Goal: Task Accomplishment & Management: Use online tool/utility

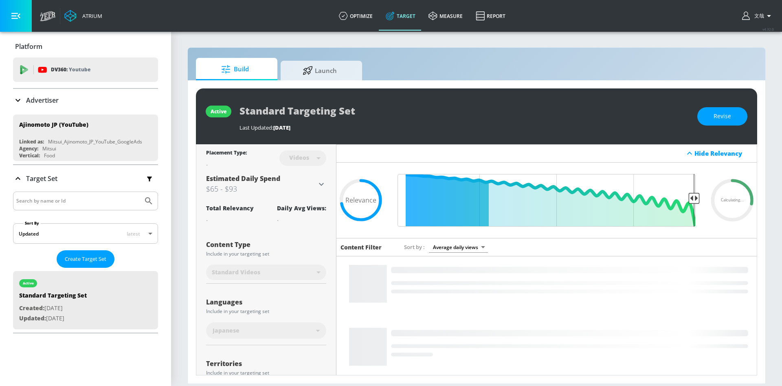
type input "0.72"
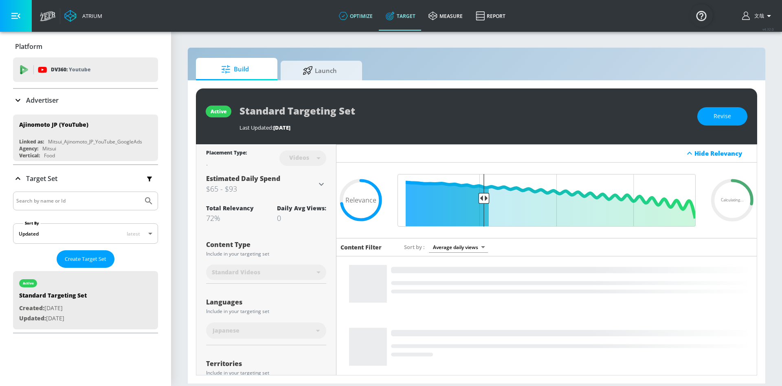
click at [353, 13] on link "optimize" at bounding box center [355, 15] width 47 height 29
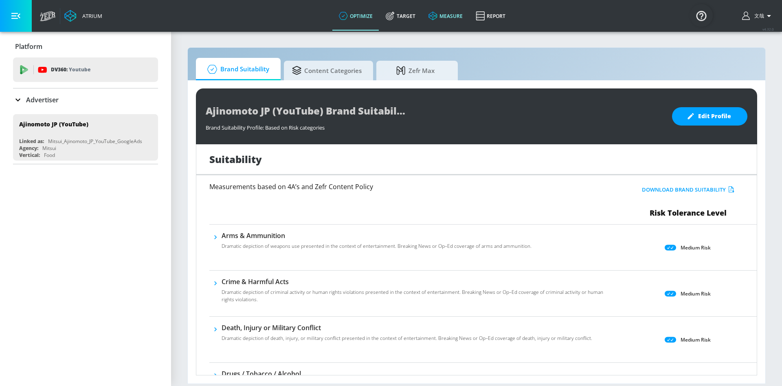
drag, startPoint x: 397, startPoint y: 9, endPoint x: 453, endPoint y: 19, distance: 57.0
click at [397, 9] on link "Target" at bounding box center [400, 15] width 43 height 29
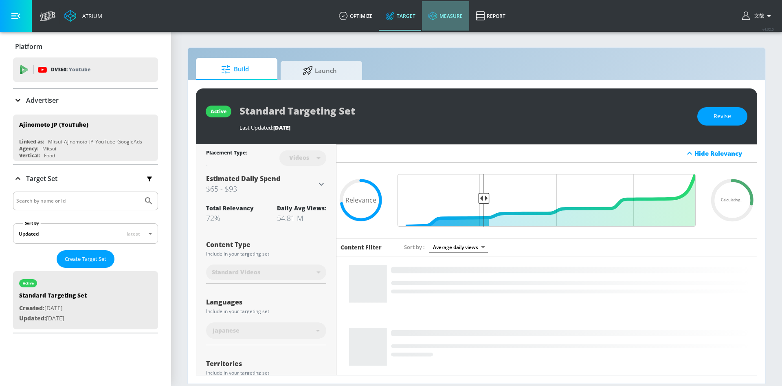
click at [454, 19] on link "measure" at bounding box center [445, 15] width 47 height 29
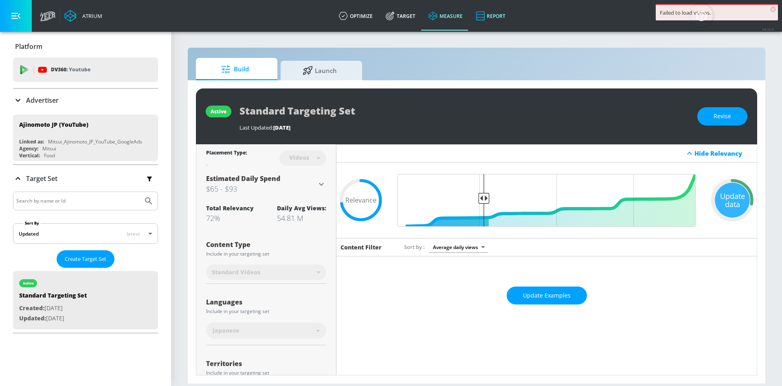
click at [496, 18] on link "Report" at bounding box center [490, 15] width 43 height 29
